Goal: Information Seeking & Learning: Learn about a topic

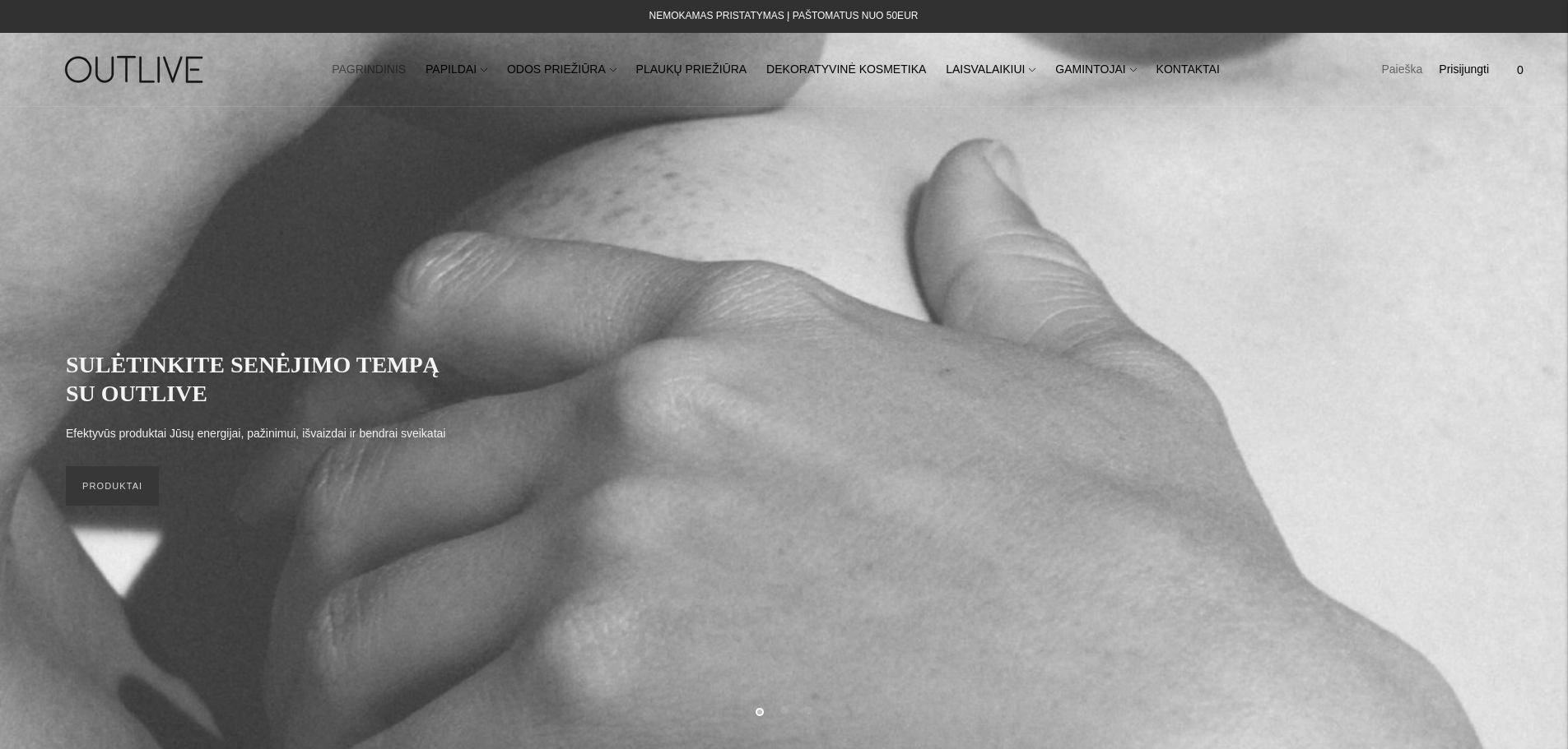
click at [1407, 71] on link "Paieška" at bounding box center [1401, 70] width 41 height 37
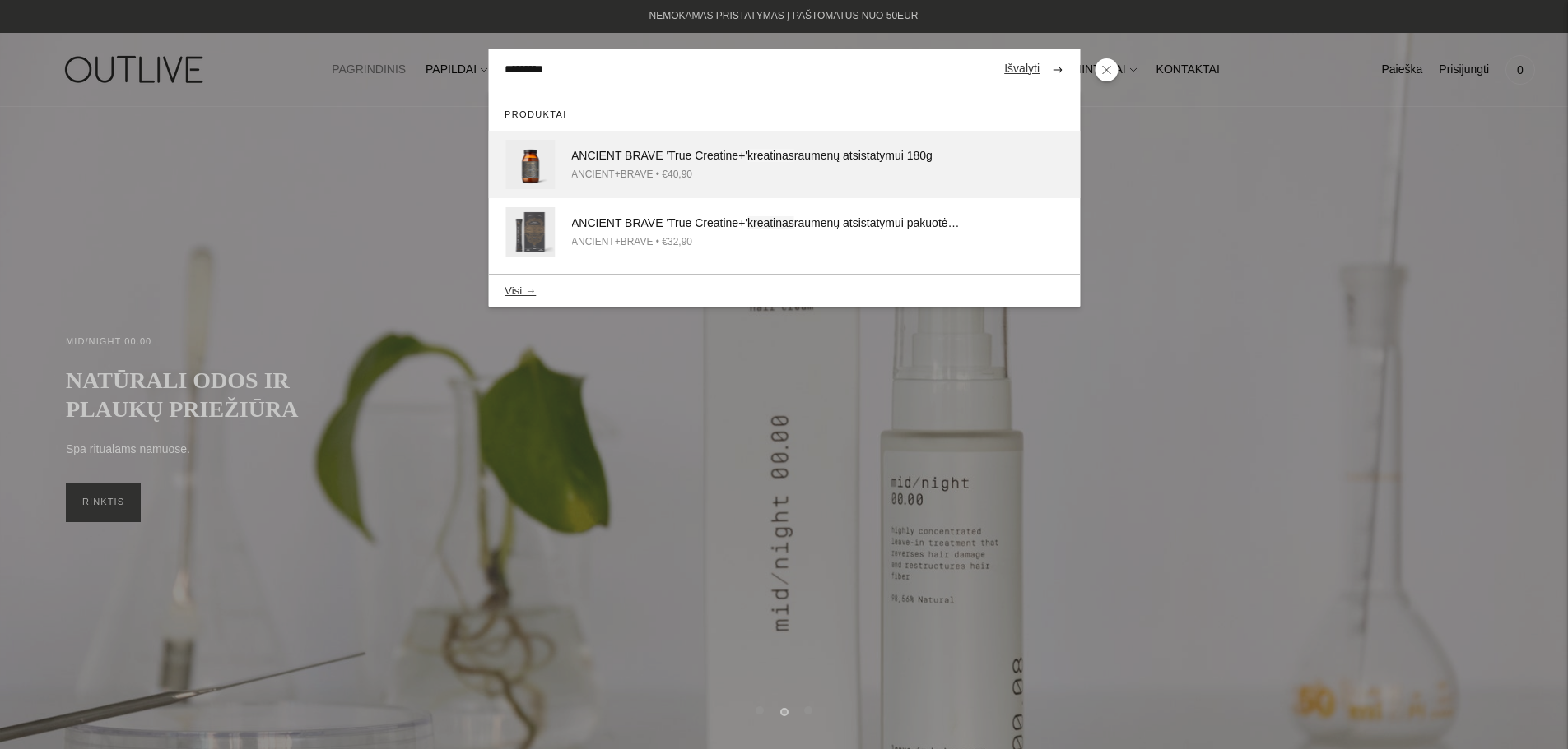
type input "*********"
click at [666, 151] on div "ANCIENT BRAVE 'True Creatine+' kreatinas raumenų atsistatymui 180g" at bounding box center [768, 156] width 393 height 20
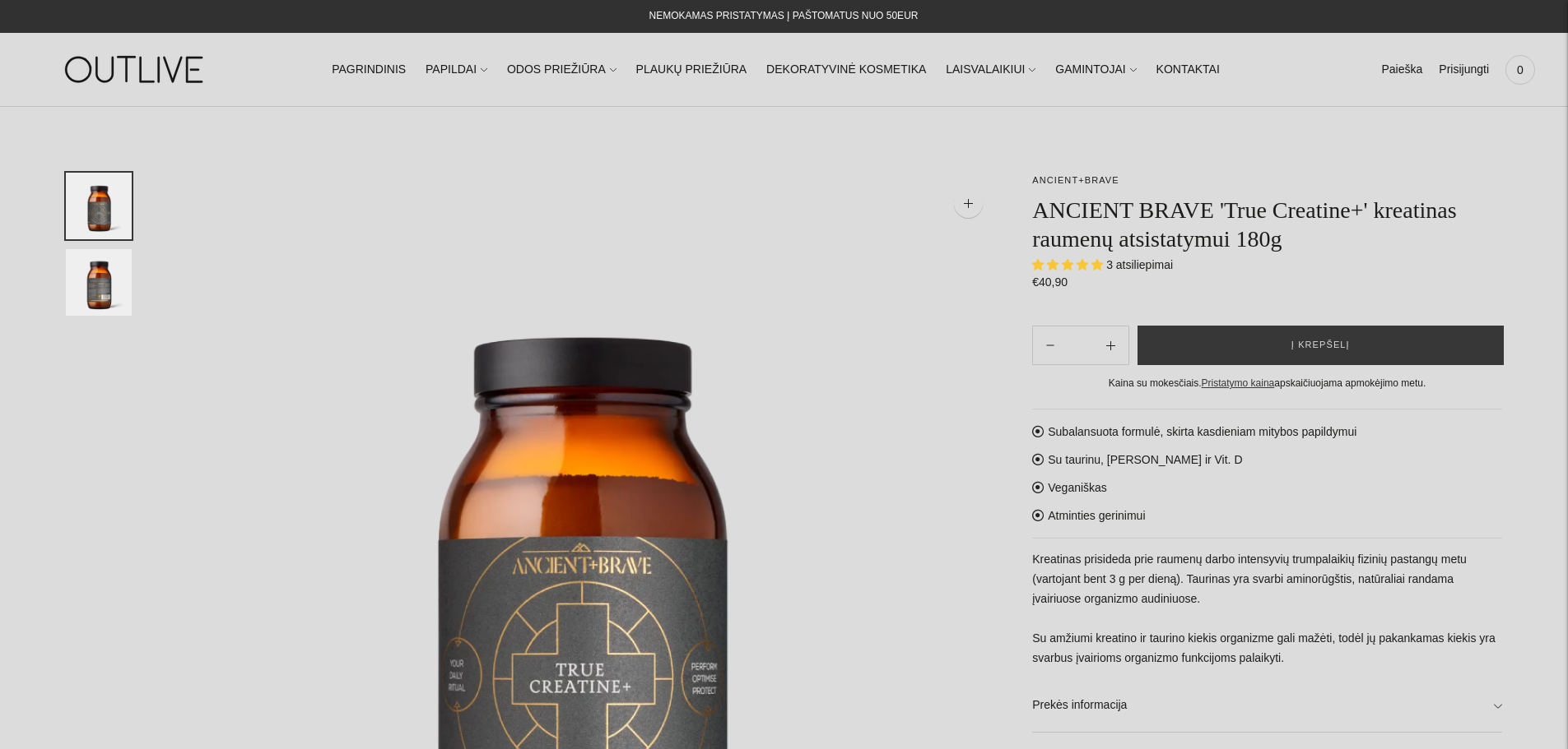
select select "**********"
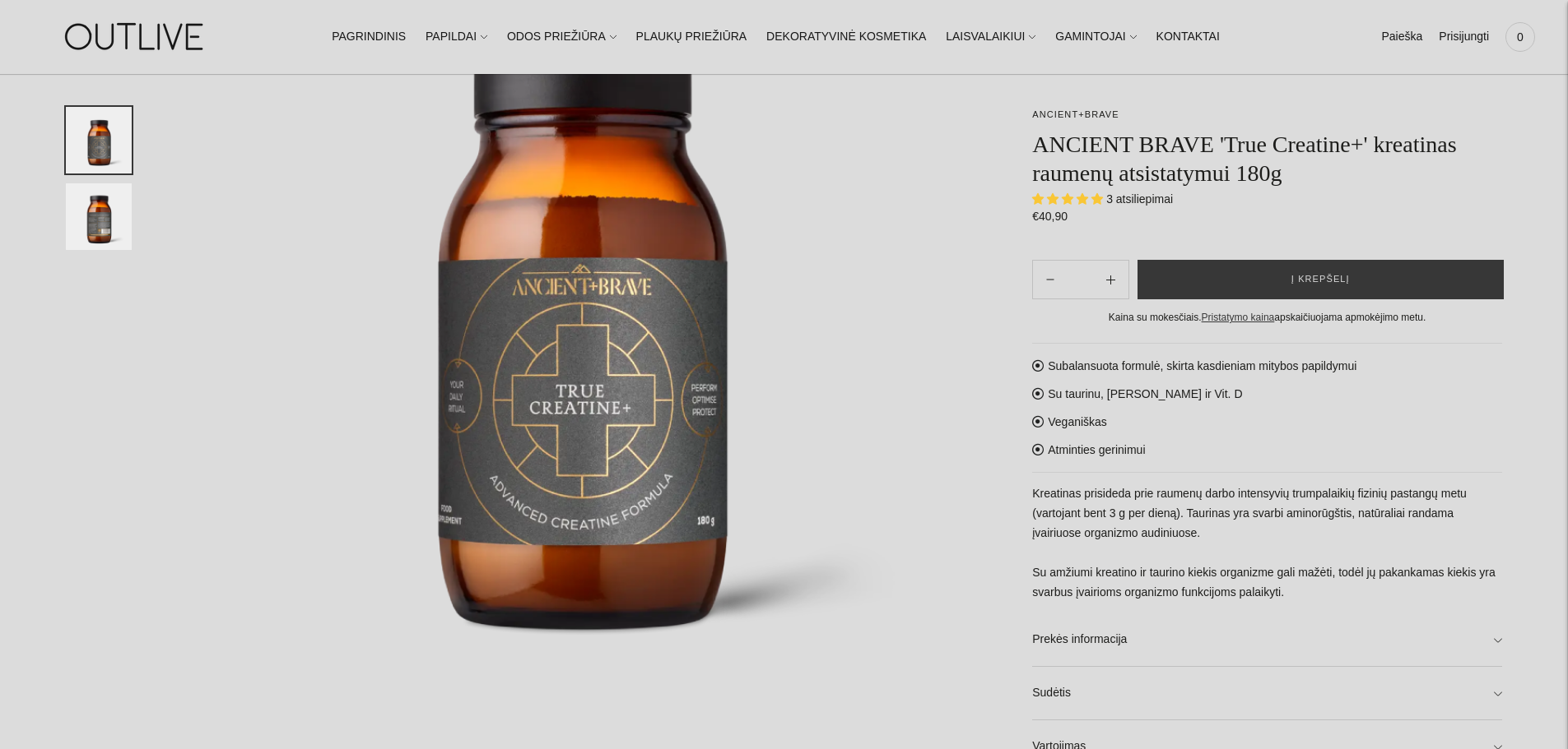
scroll to position [329, 0]
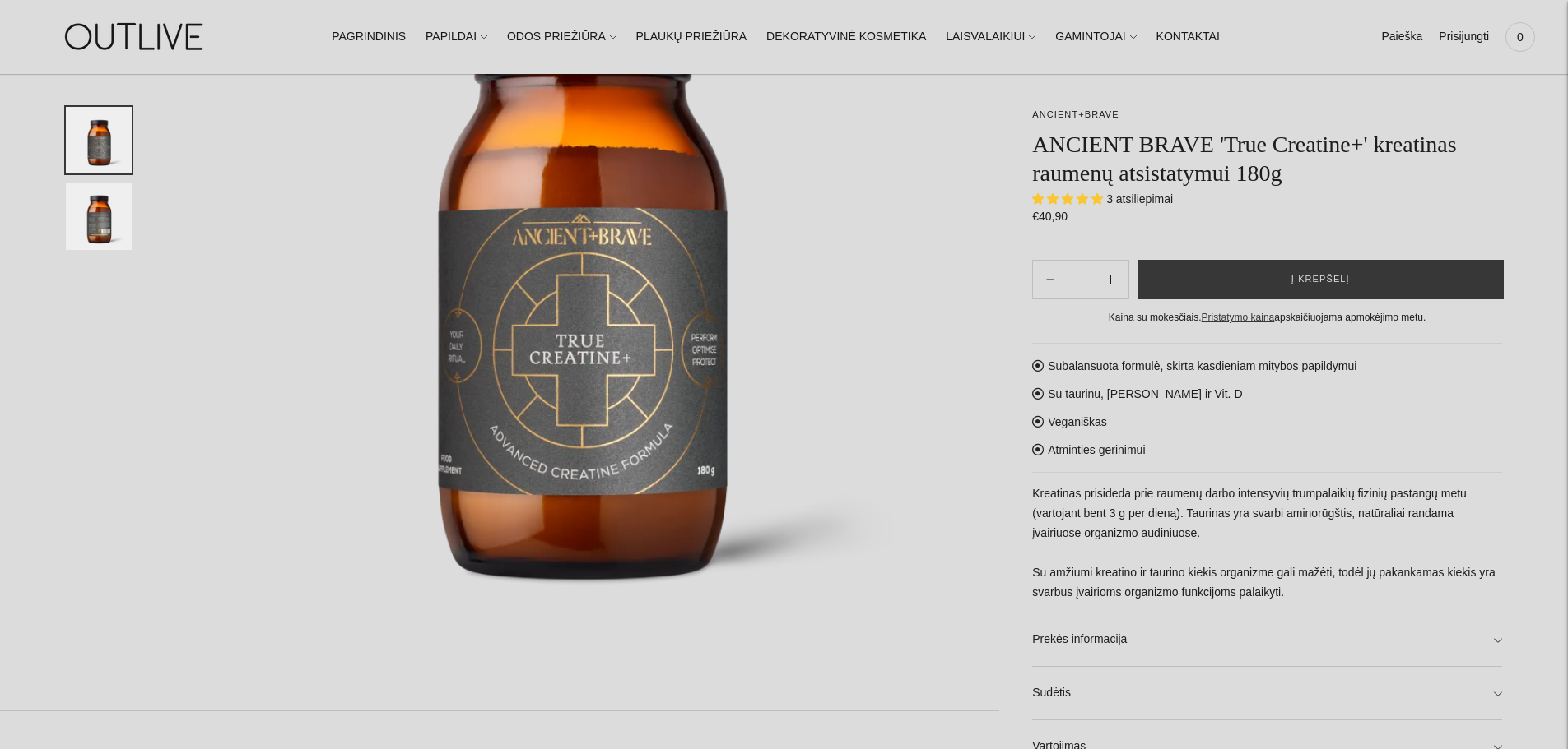
click at [96, 232] on img "Translation missing: en.general.accessibility.image_thumbail" at bounding box center [98, 217] width 66 height 67
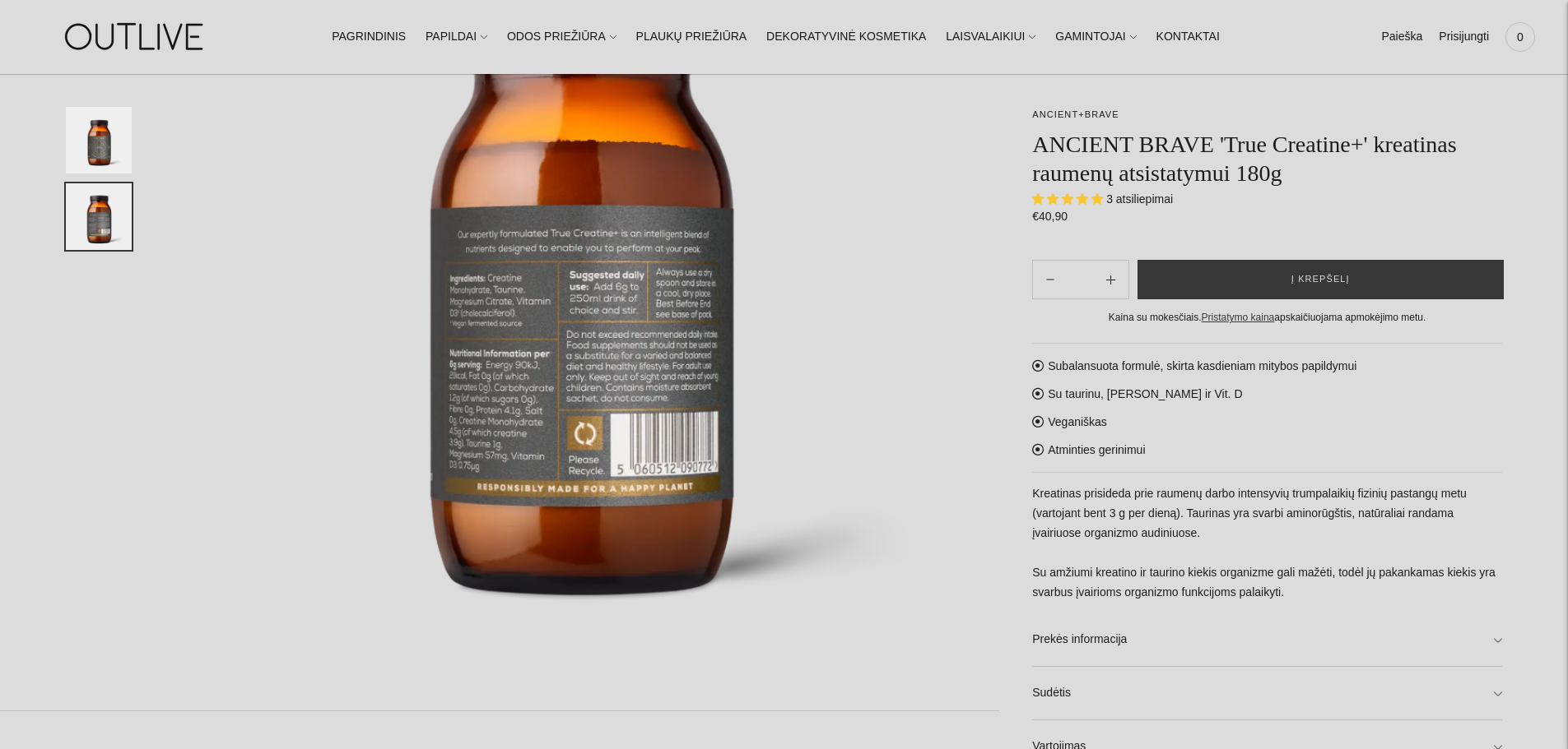
click at [112, 153] on img "Translation missing: en.general.accessibility.image_thumbail" at bounding box center [98, 140] width 66 height 67
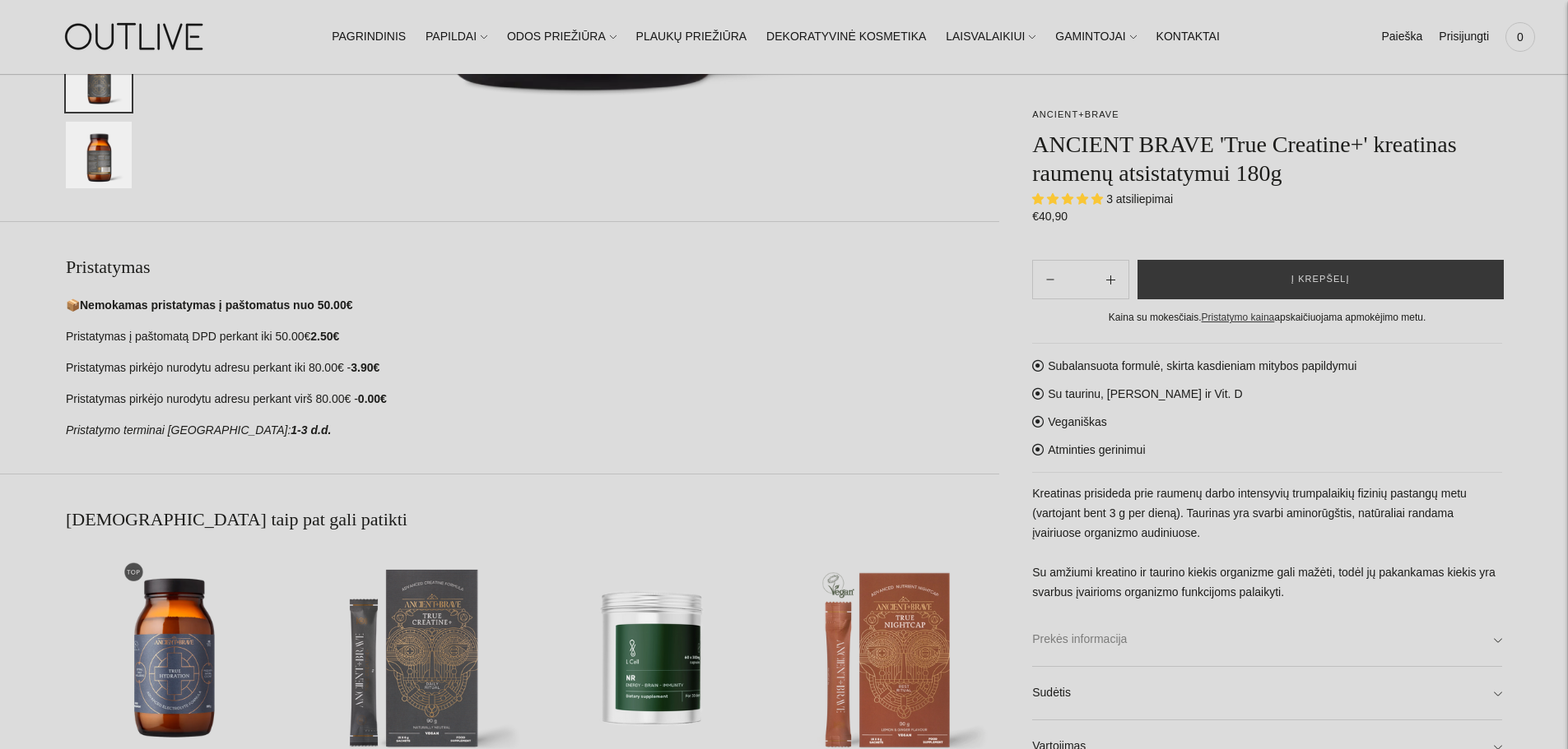
scroll to position [822, 0]
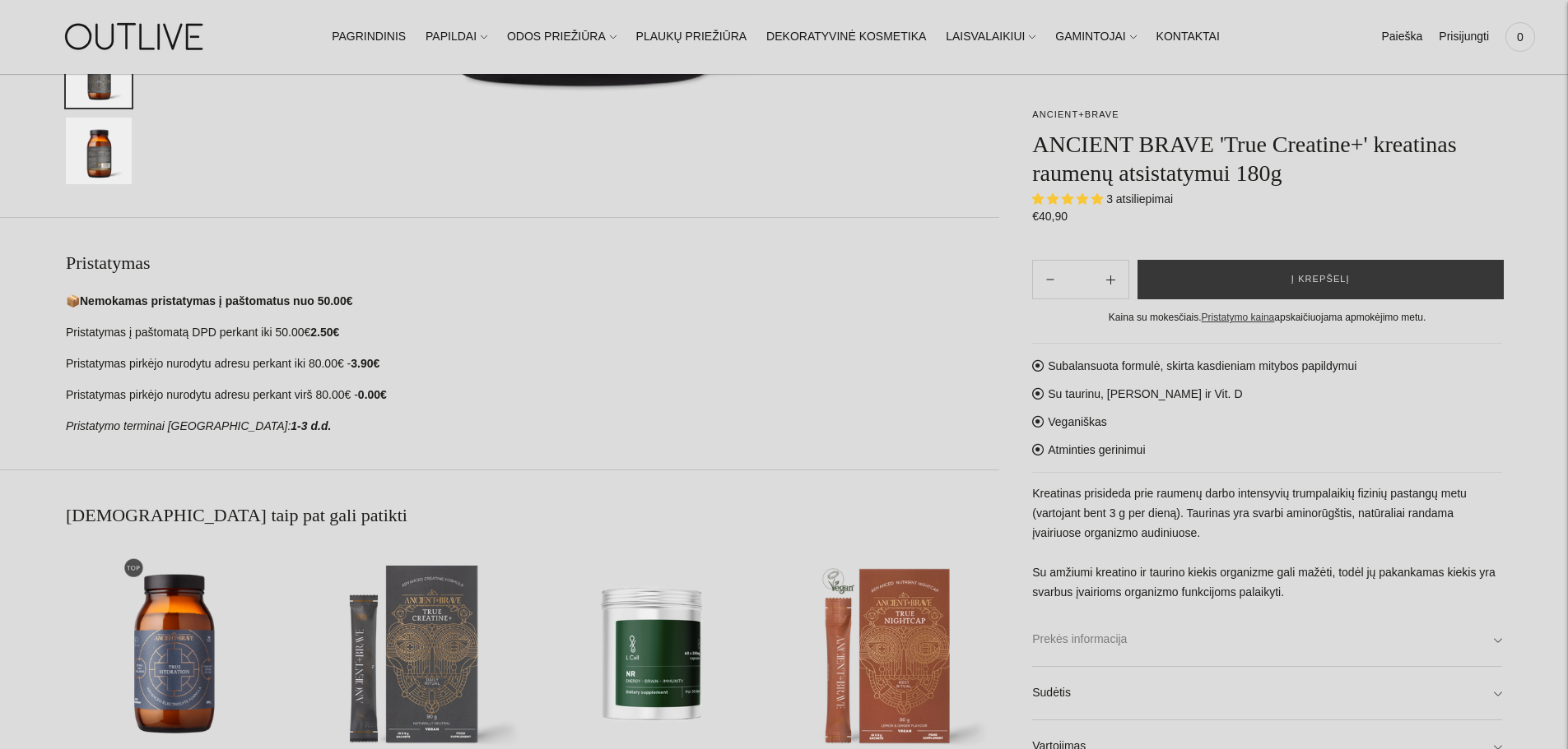
click at [1177, 644] on link "Prekės informacija" at bounding box center [1267, 639] width 470 height 52
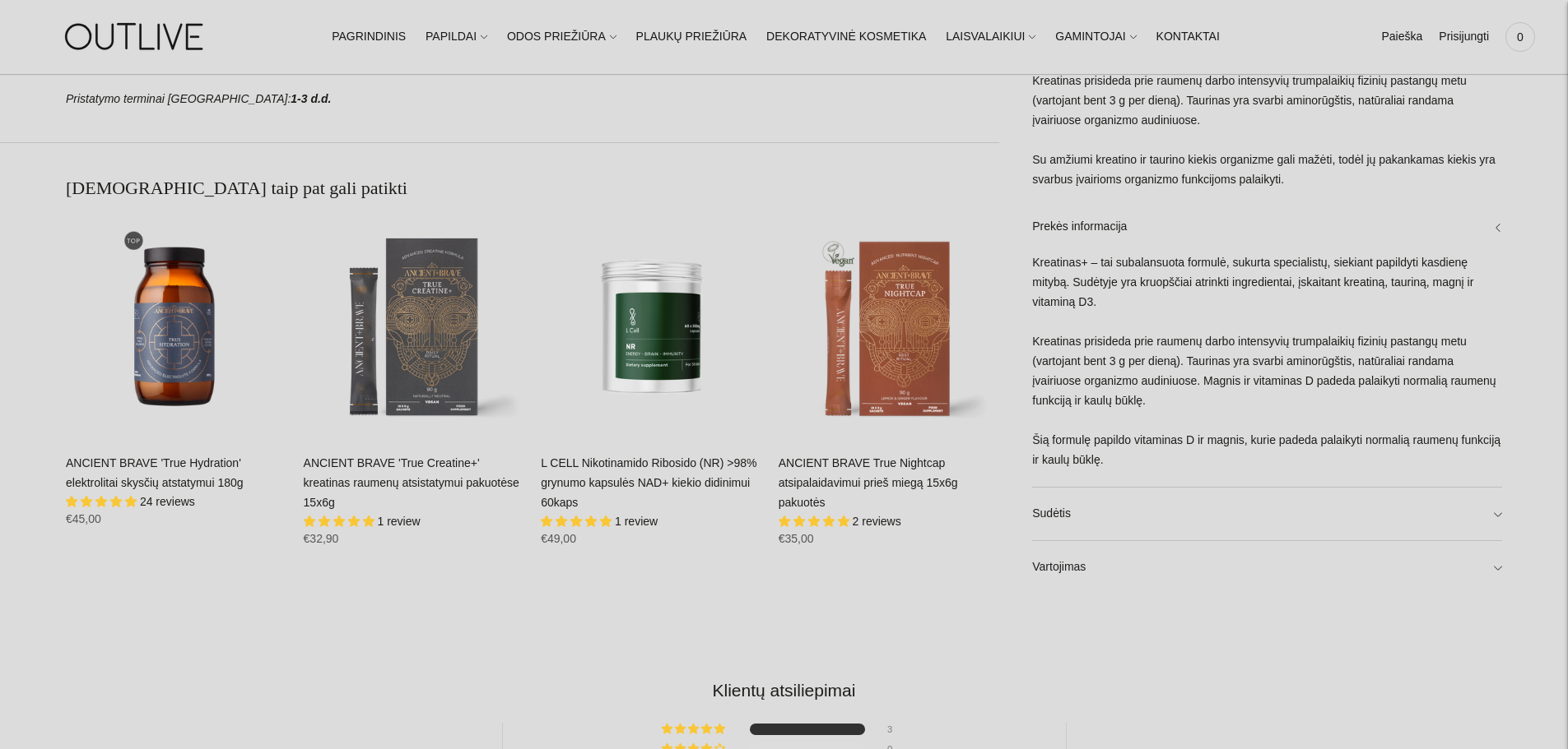
scroll to position [1151, 0]
click at [1065, 524] on link "Sudėtis" at bounding box center [1267, 511] width 470 height 52
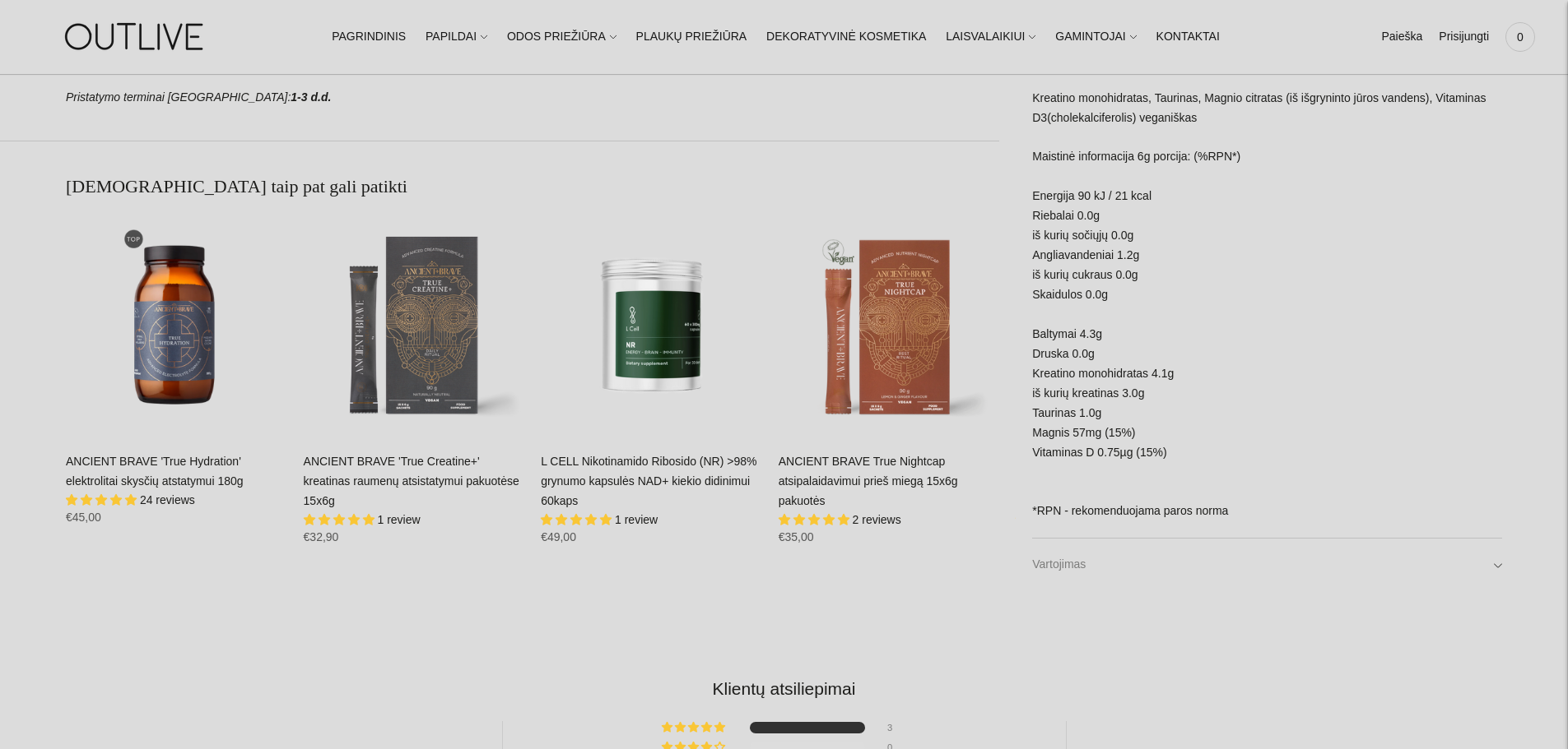
click at [1082, 570] on link "Vartojimas" at bounding box center [1267, 564] width 470 height 52
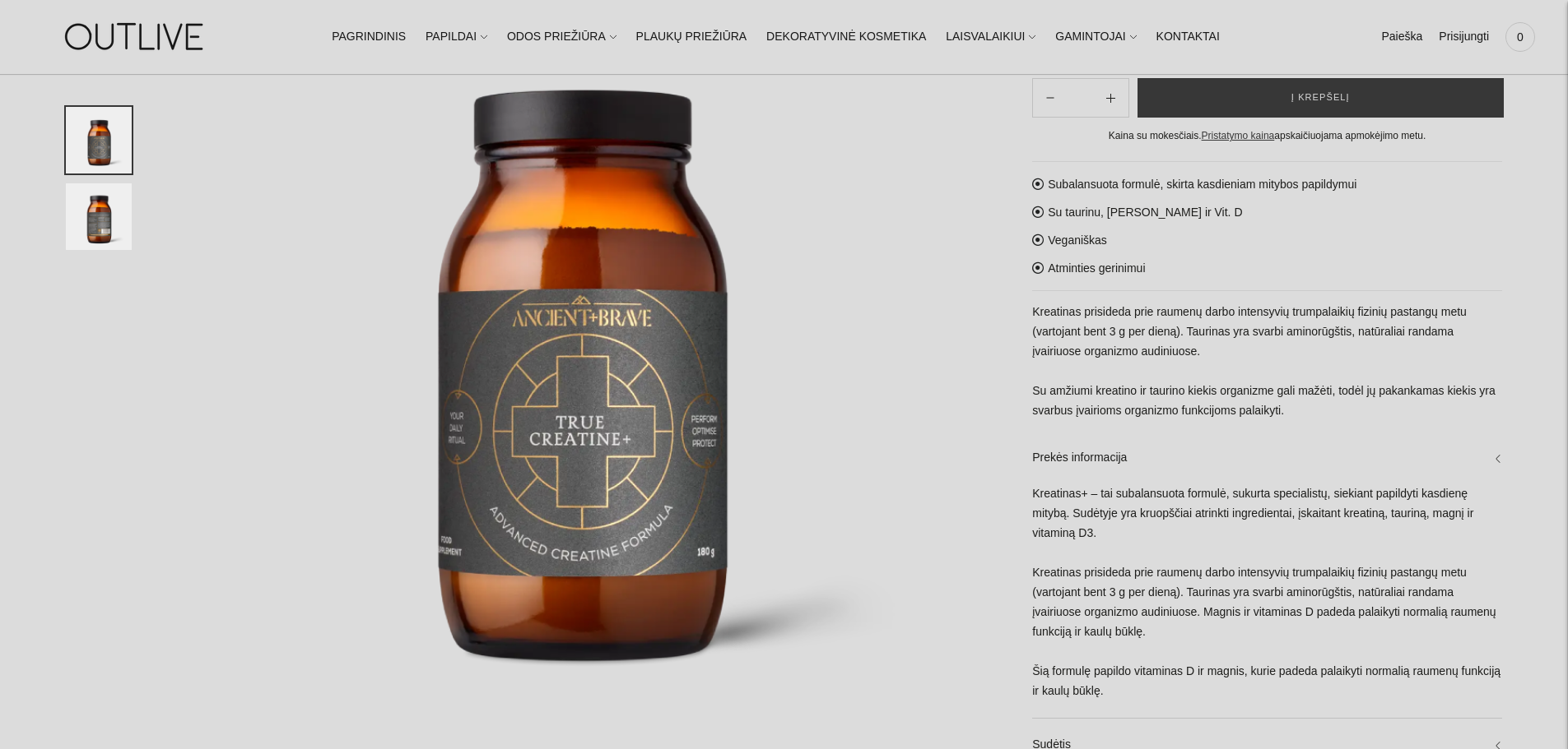
scroll to position [0, 0]
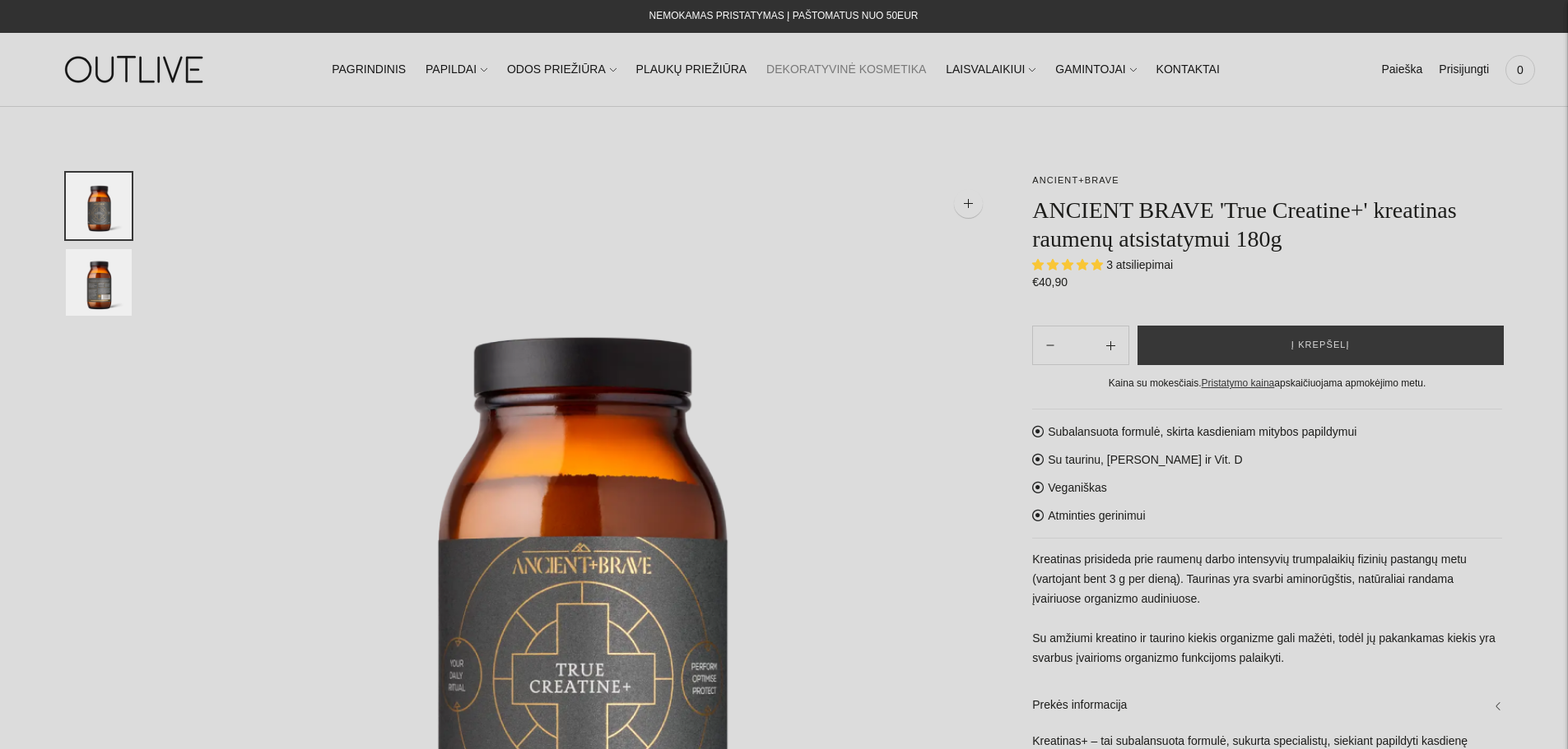
click at [878, 68] on link "DEKORATYVINĖ KOSMETIKA" at bounding box center [846, 70] width 160 height 37
select select "**********"
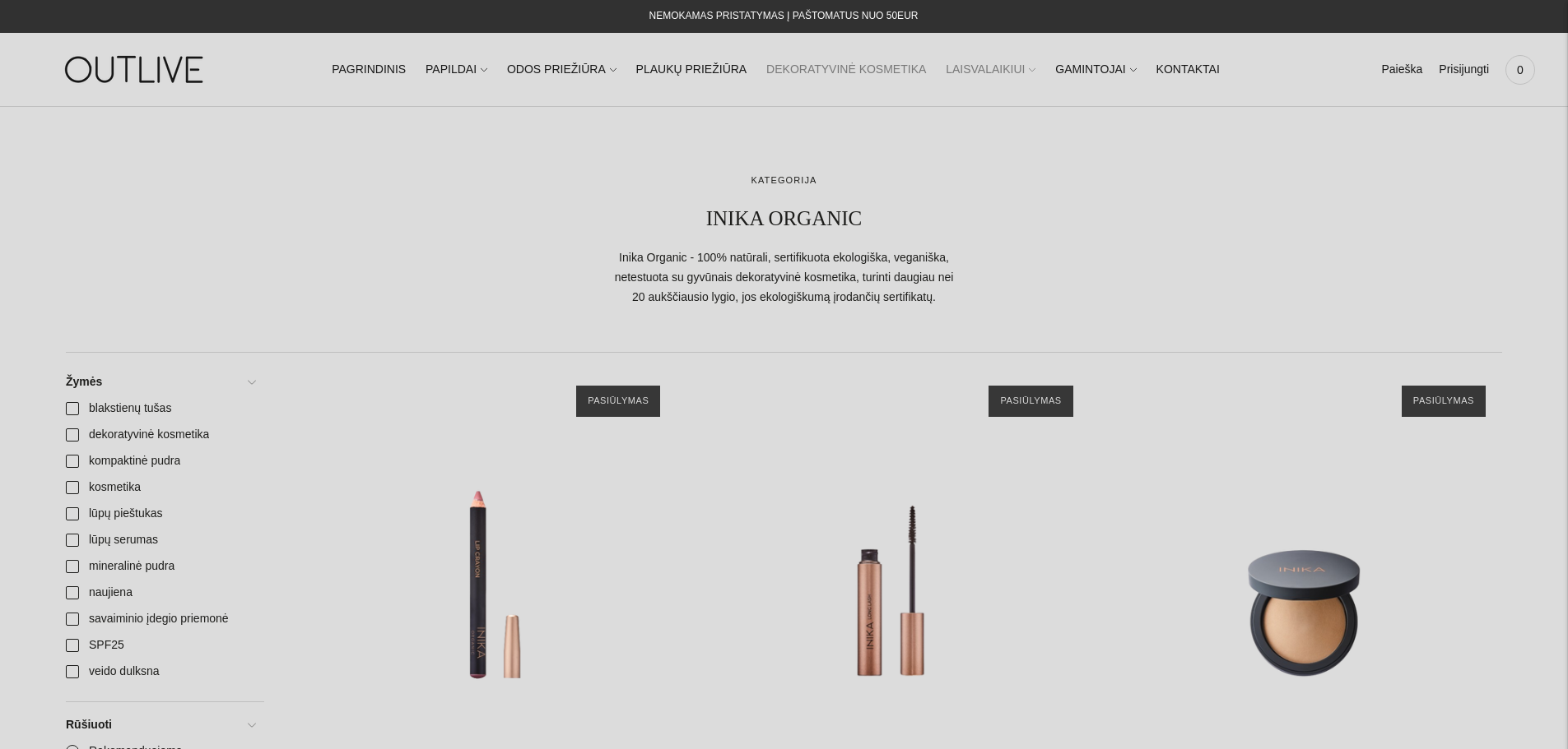
click at [967, 71] on link "LAISVALAIKIUI" at bounding box center [991, 70] width 90 height 37
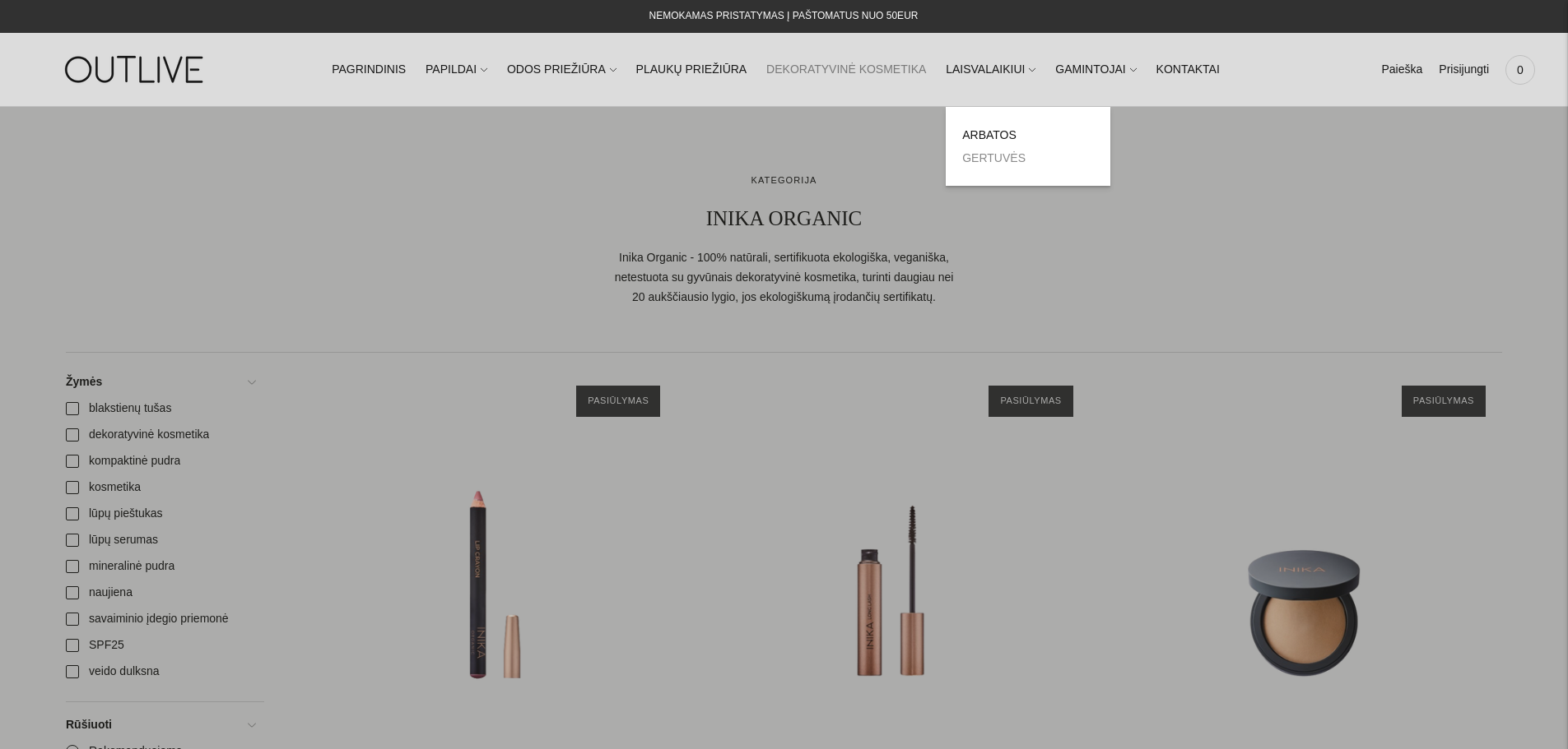
click at [972, 157] on link "GERTUVĖS" at bounding box center [994, 158] width 63 height 13
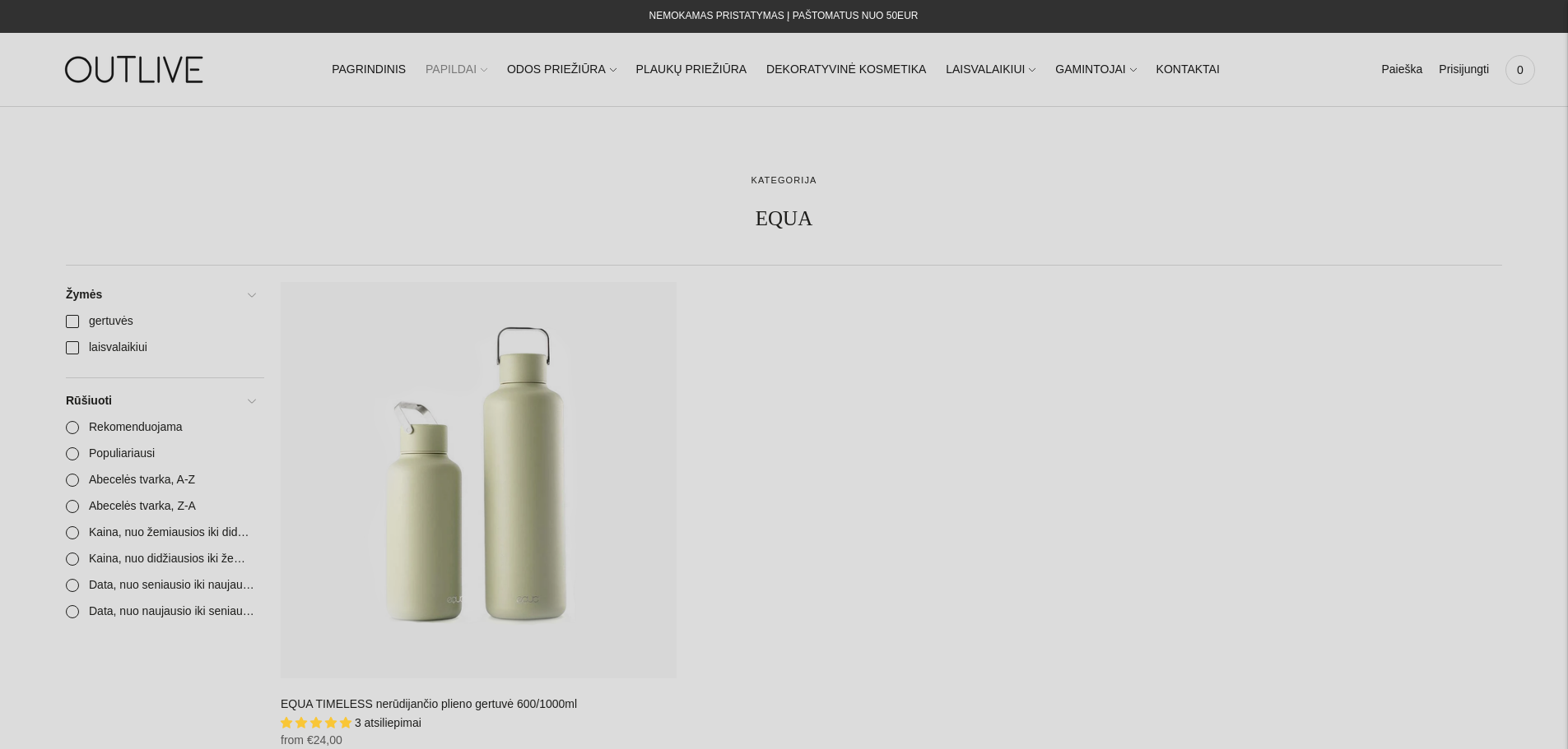
click at [484, 67] on link "PAPILDAI" at bounding box center [457, 70] width 62 height 37
click at [406, 71] on link "PAGRINDINIS" at bounding box center [369, 70] width 74 height 37
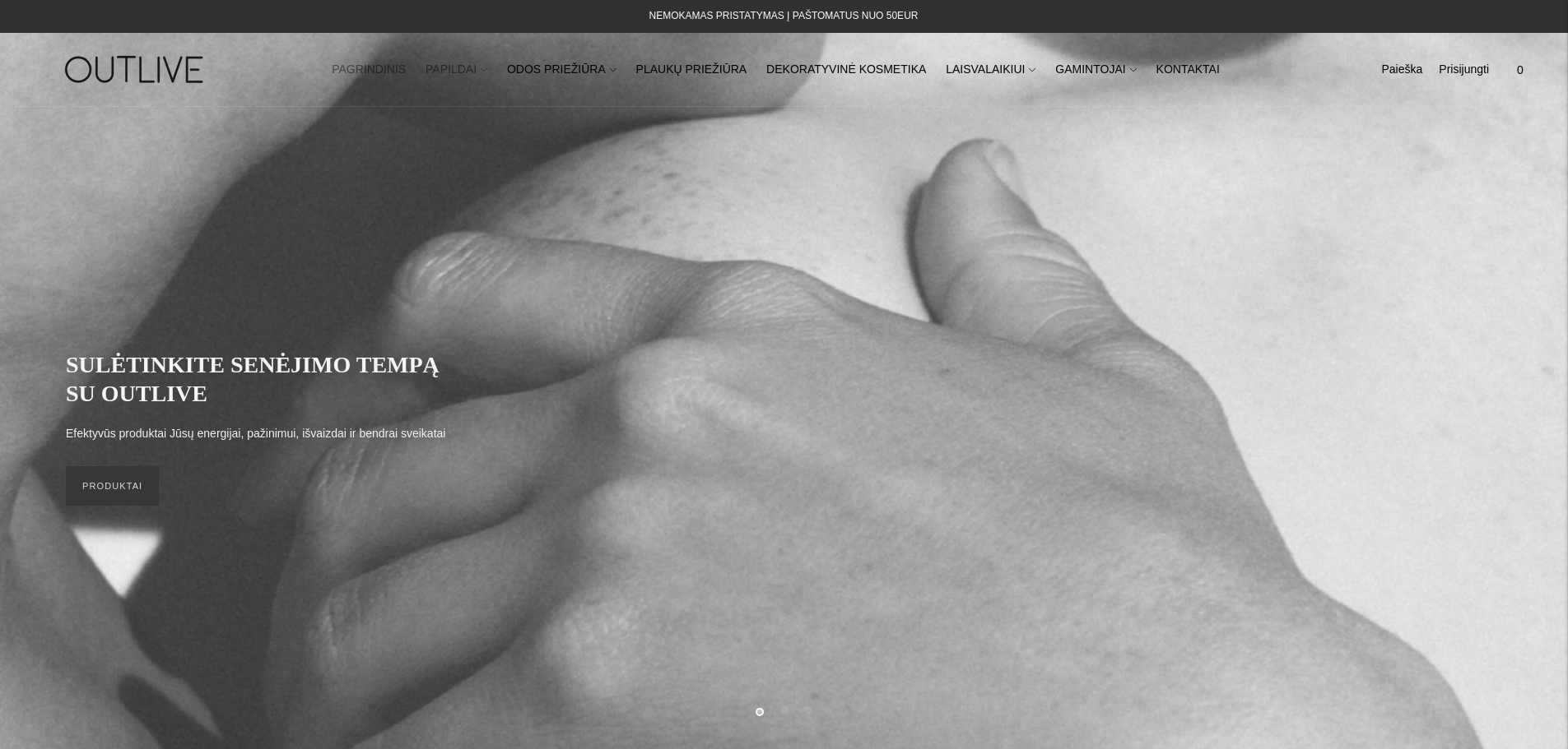
click at [476, 71] on link "PAPILDAI" at bounding box center [457, 70] width 62 height 37
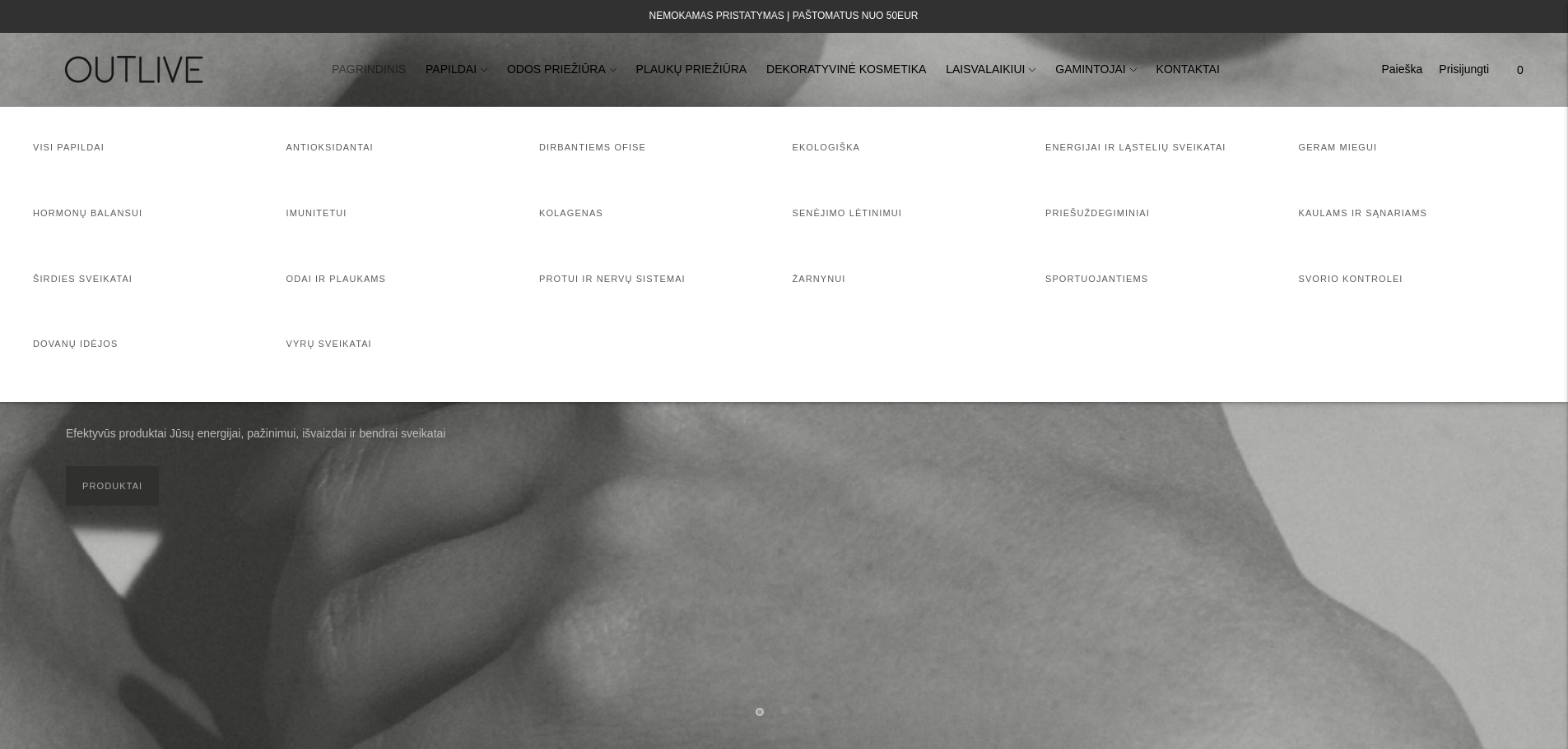
click at [681, 545] on div at bounding box center [784, 374] width 1568 height 749
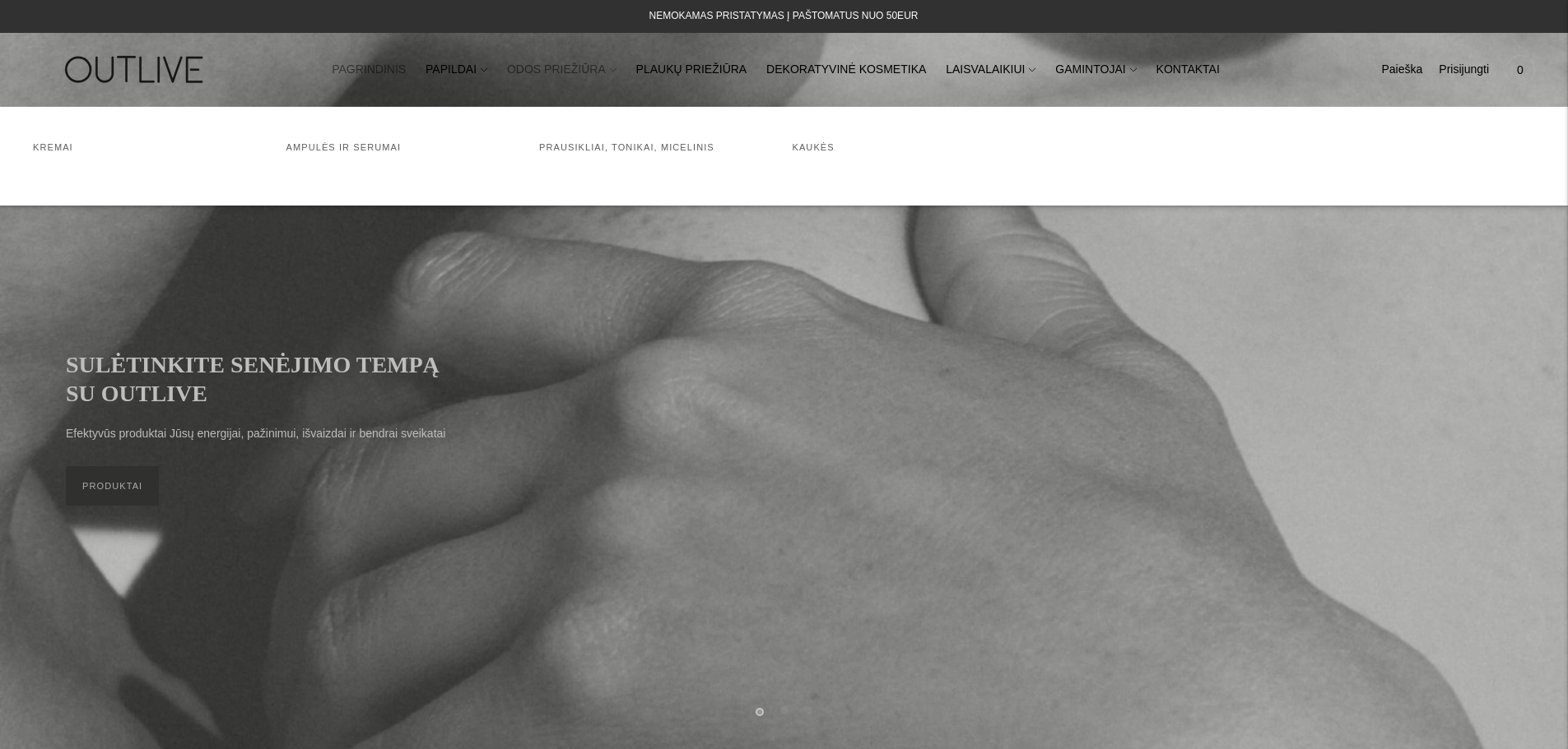
click at [586, 71] on link "ODOS PRIEŽIŪRA" at bounding box center [562, 70] width 110 height 37
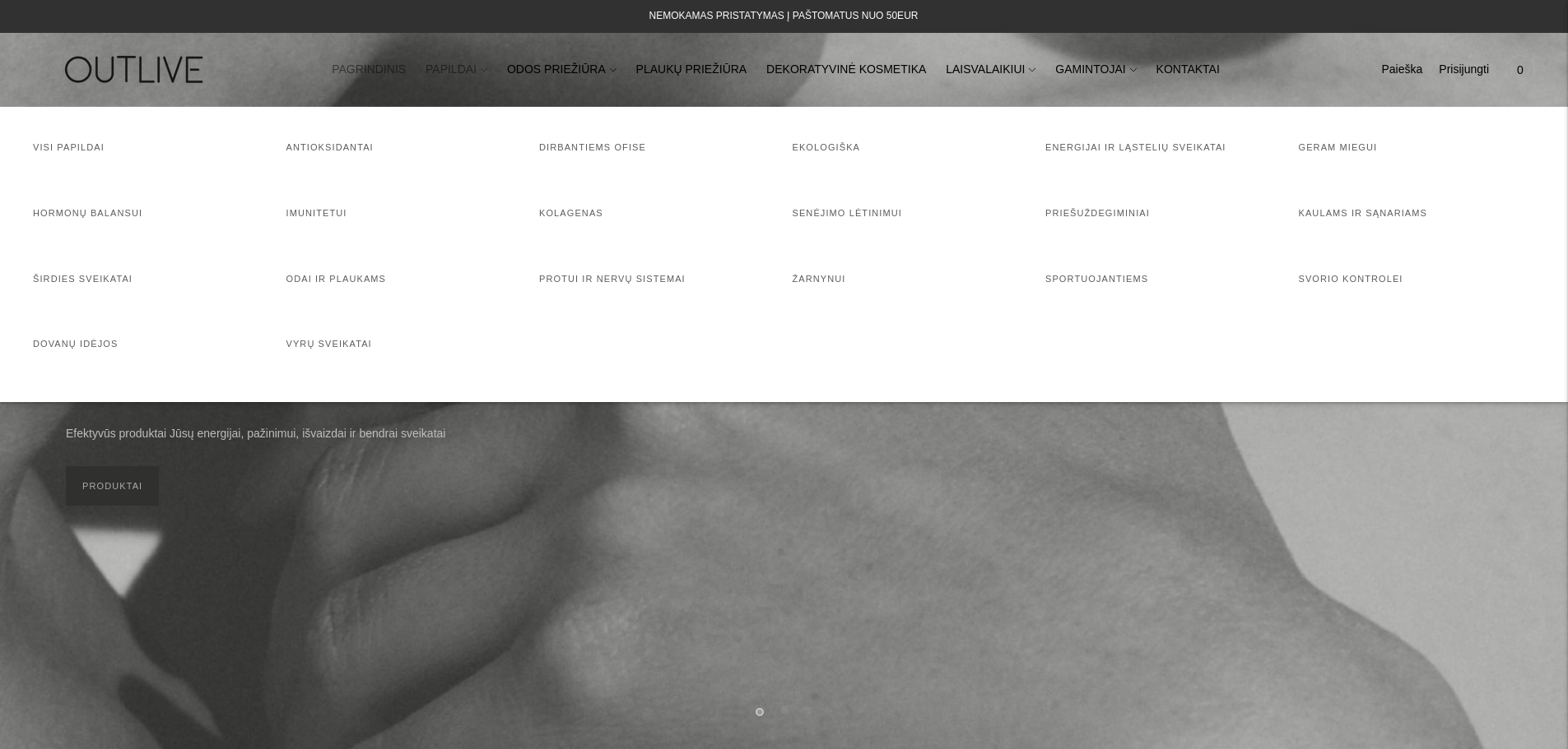
click at [477, 73] on link "PAPILDAI" at bounding box center [457, 70] width 62 height 37
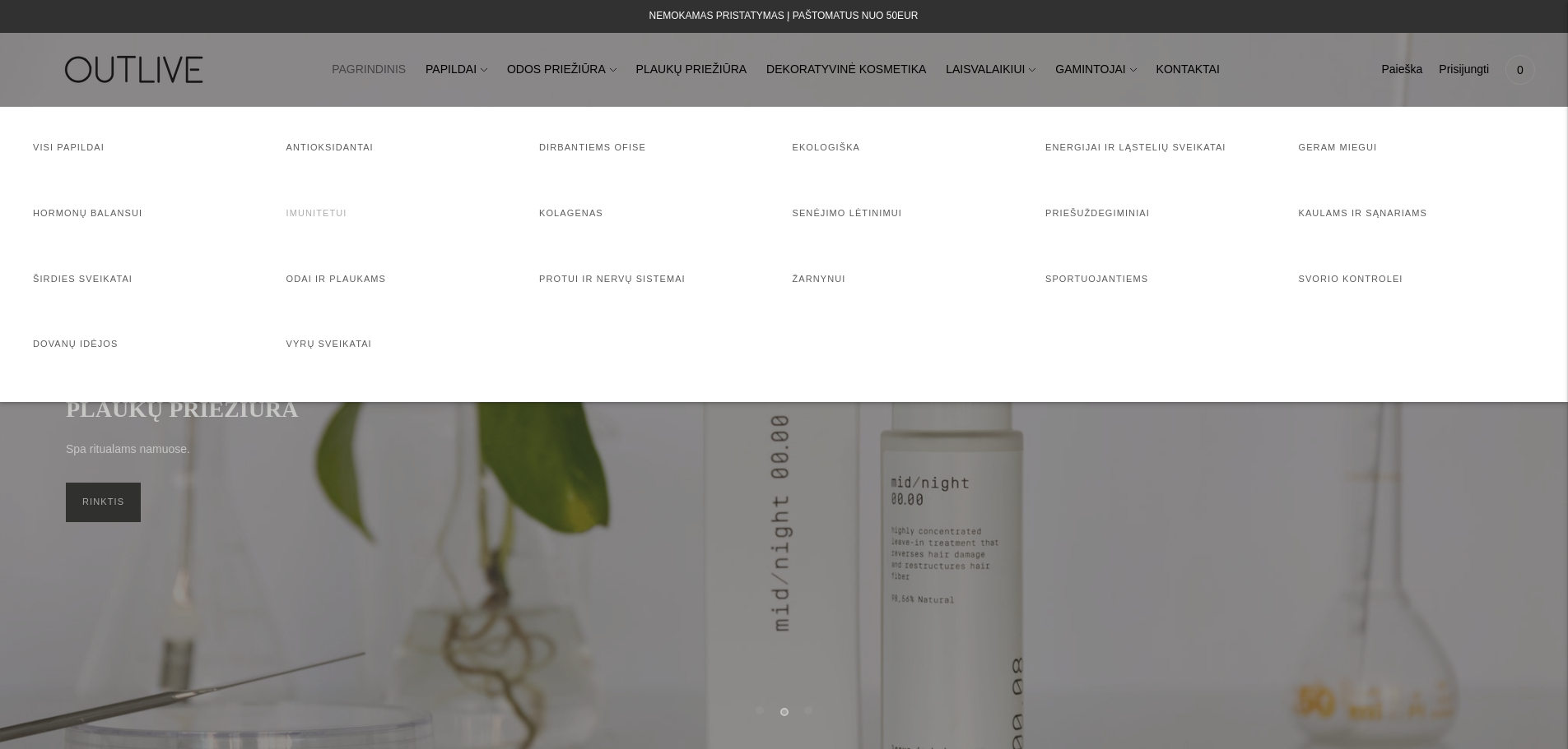
click at [320, 213] on link "Imunitetui" at bounding box center [316, 213] width 61 height 10
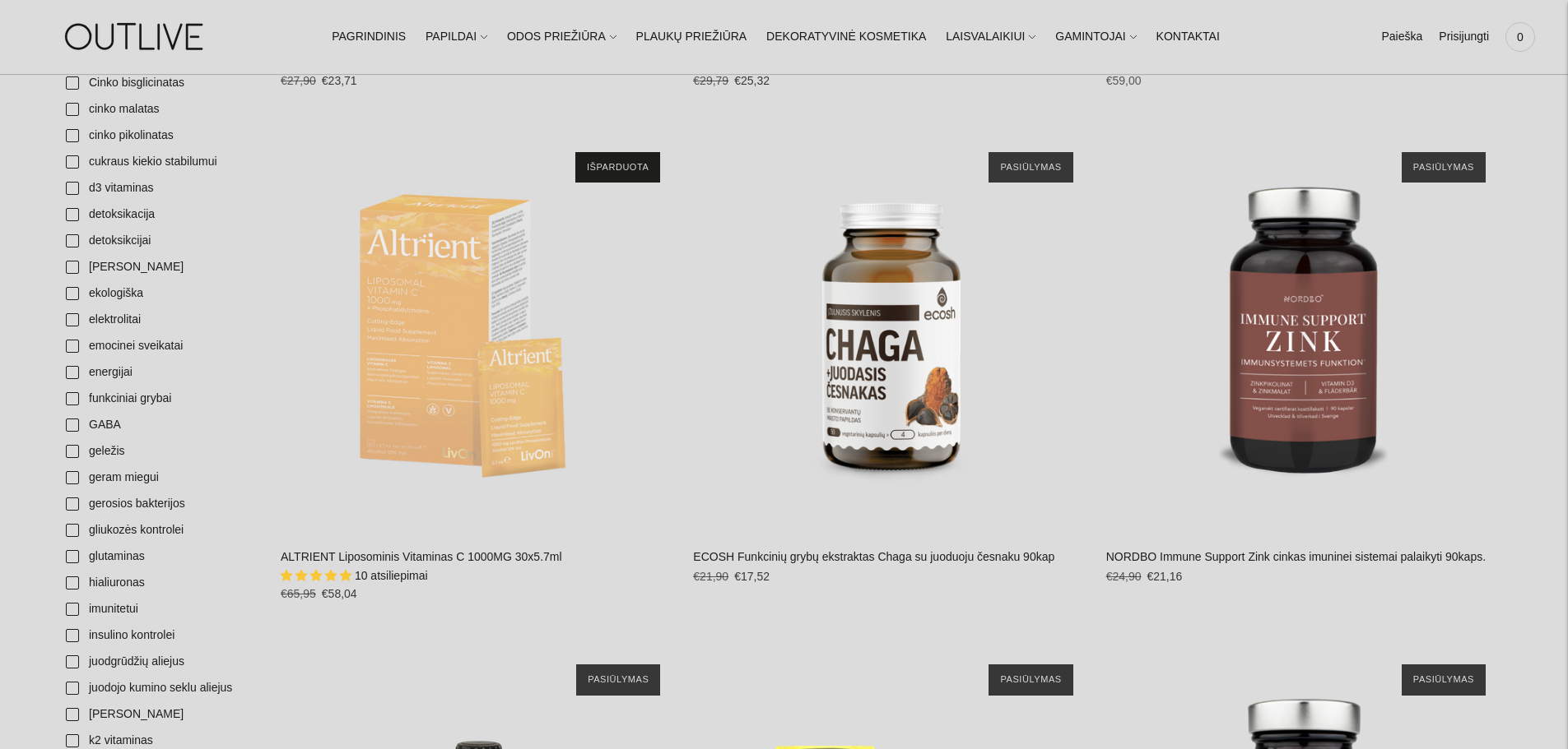
scroll to position [822, 0]
